Goal: Communication & Community: Answer question/provide support

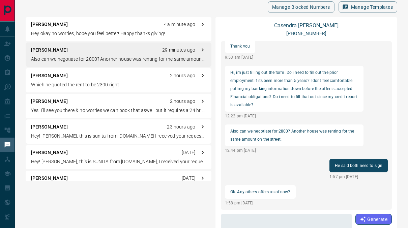
scroll to position [48, 0]
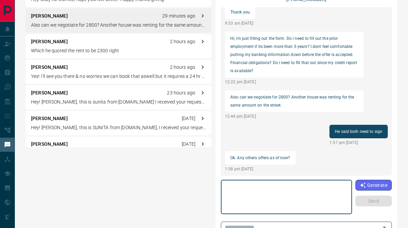
click at [247, 194] on textarea at bounding box center [287, 197] width 122 height 29
type textarea "****"
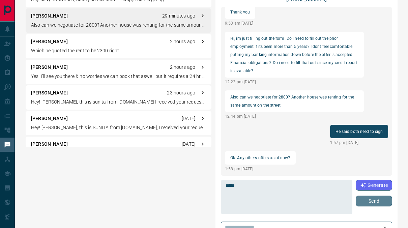
click at [381, 197] on button "Send" at bounding box center [374, 201] width 36 height 11
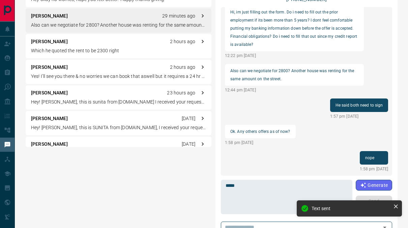
scroll to position [0, 0]
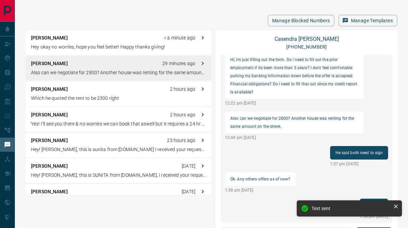
click at [115, 43] on div "John Gignac < a minute ago Hey okay no worries, hope you feel better! Happy tha…" at bounding box center [119, 42] width 186 height 24
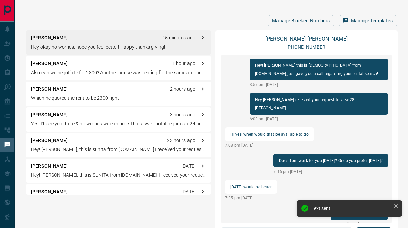
scroll to position [87, 0]
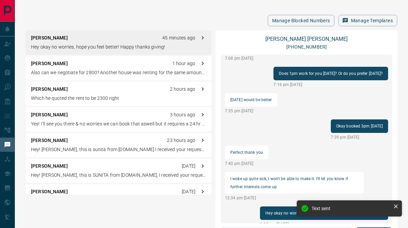
click at [102, 95] on p "Which he quoted the rent to be 2300 right" at bounding box center [118, 98] width 175 height 7
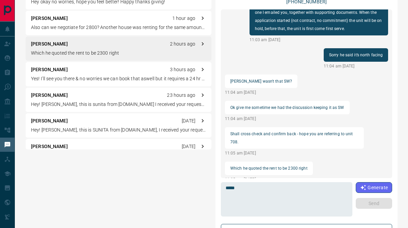
scroll to position [0, 0]
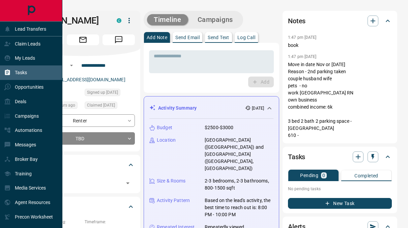
click at [18, 76] on div "Tasks" at bounding box center [15, 72] width 23 height 11
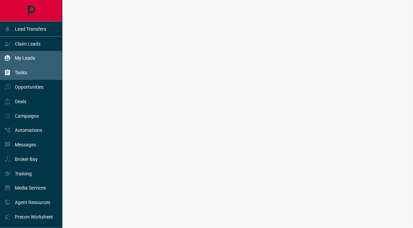
click at [27, 59] on p "My Leads" at bounding box center [25, 57] width 20 height 5
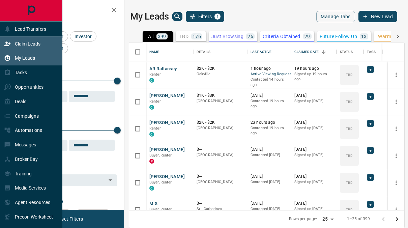
scroll to position [163, 270]
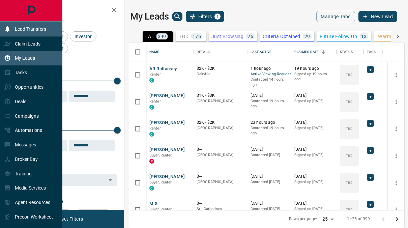
click at [9, 28] on icon at bounding box center [7, 29] width 7 height 7
